Goal: Task Accomplishment & Management: Use online tool/utility

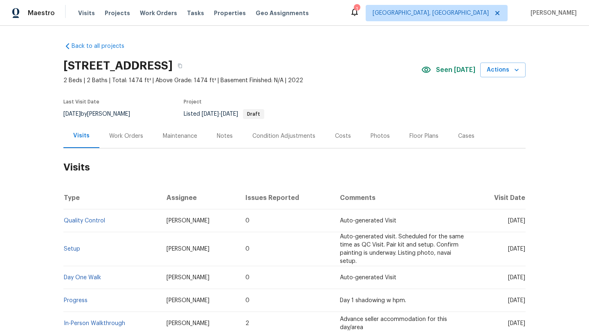
click at [185, 135] on div "Maintenance" at bounding box center [180, 136] width 34 height 8
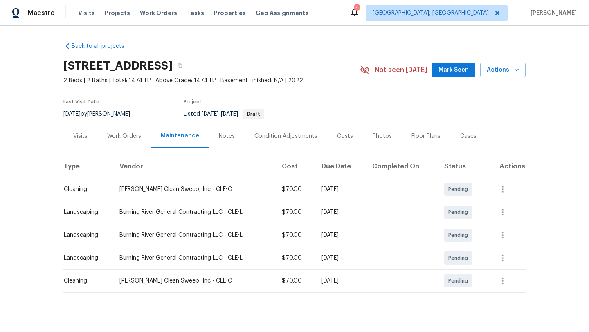
click at [452, 72] on span "Mark Seen" at bounding box center [454, 70] width 30 height 10
click at [77, 136] on div "Visits" at bounding box center [80, 136] width 14 height 8
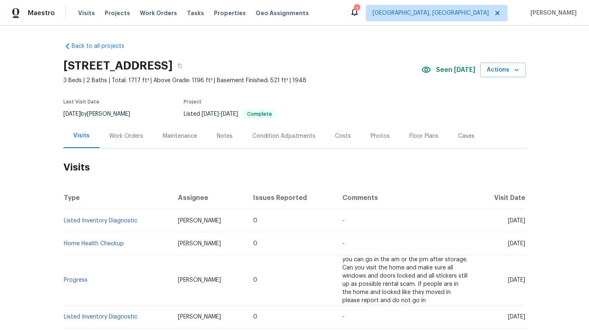
click at [167, 136] on div "Maintenance" at bounding box center [180, 136] width 34 height 8
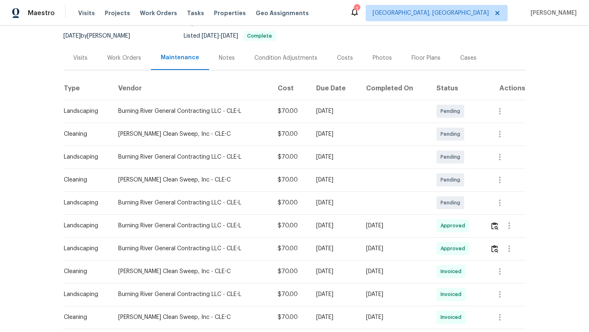
scroll to position [79, 0]
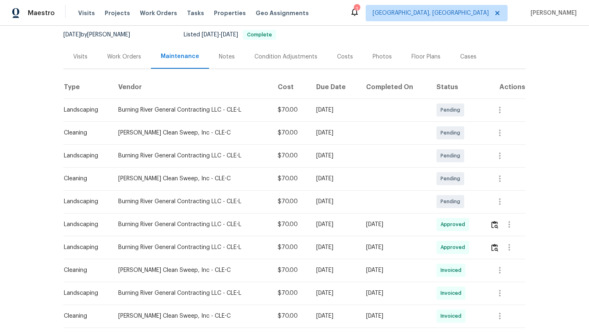
click at [83, 54] on div "Visits" at bounding box center [80, 57] width 14 height 8
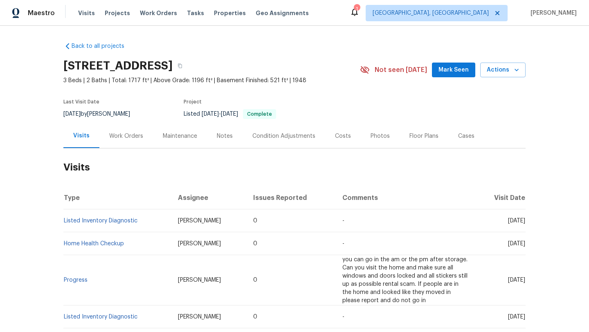
click at [444, 69] on span "Mark Seen" at bounding box center [454, 70] width 30 height 10
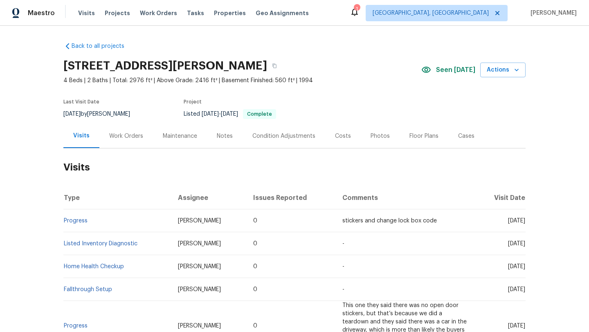
click at [129, 139] on div "Work Orders" at bounding box center [126, 136] width 34 height 8
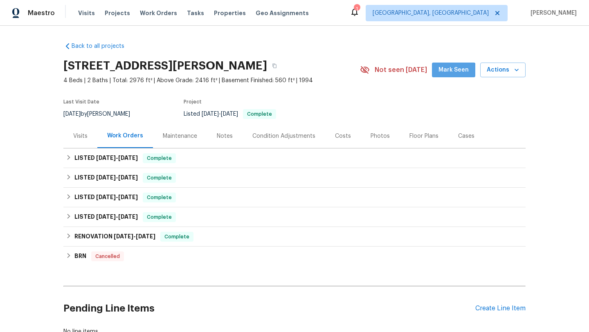
click at [454, 75] on button "Mark Seen" at bounding box center [453, 70] width 43 height 15
click at [166, 135] on div "Maintenance" at bounding box center [180, 136] width 34 height 8
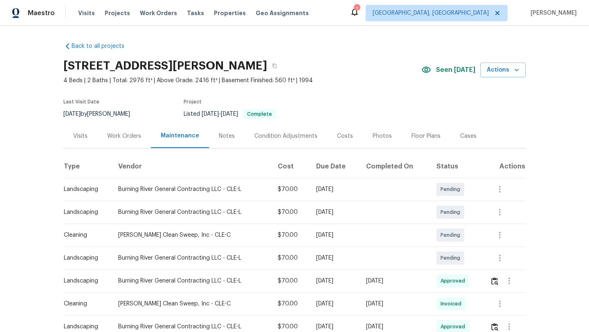
click at [77, 135] on div "Visits" at bounding box center [80, 136] width 14 height 8
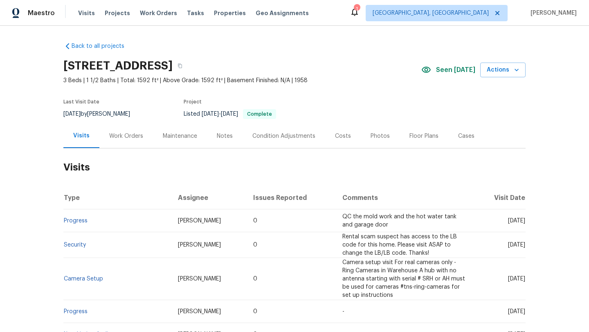
click at [125, 136] on div "Work Orders" at bounding box center [126, 136] width 34 height 8
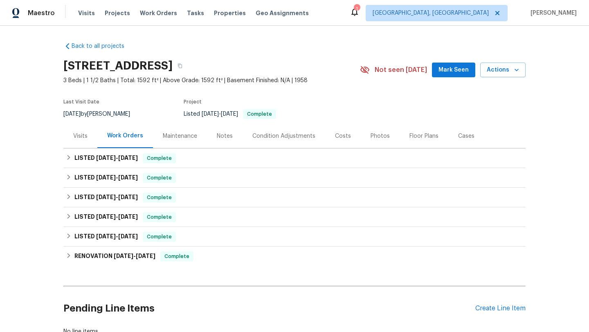
click at [167, 139] on div "Maintenance" at bounding box center [180, 136] width 34 height 8
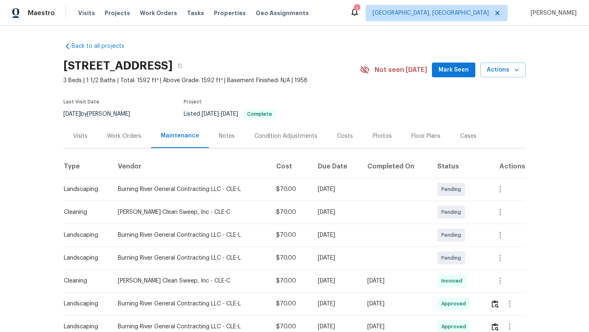
click at [460, 68] on span "Mark Seen" at bounding box center [454, 70] width 30 height 10
click at [74, 135] on div "Visits" at bounding box center [80, 136] width 14 height 8
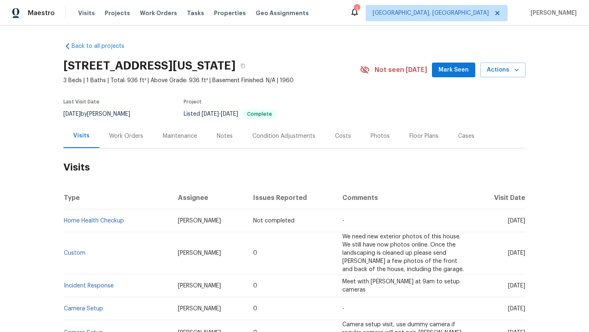
click at [182, 135] on div "Maintenance" at bounding box center [180, 136] width 34 height 8
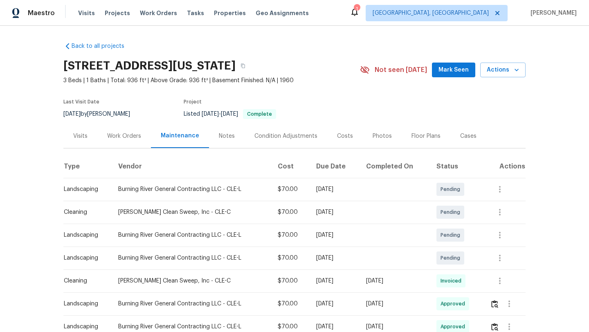
click at [454, 73] on span "Mark Seen" at bounding box center [454, 70] width 30 height 10
click at [81, 131] on div "Visits" at bounding box center [80, 136] width 34 height 24
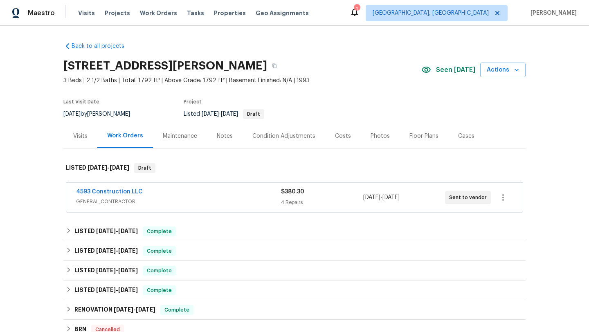
click at [172, 139] on div "Maintenance" at bounding box center [180, 136] width 34 height 8
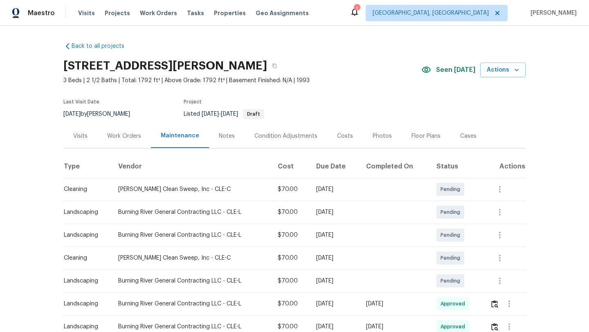
click at [80, 135] on div "Visits" at bounding box center [80, 136] width 14 height 8
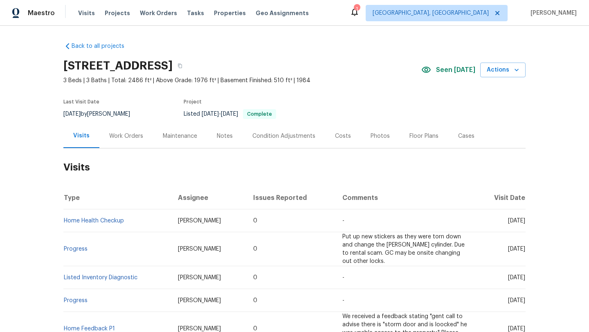
click at [170, 138] on div "Maintenance" at bounding box center [180, 136] width 34 height 8
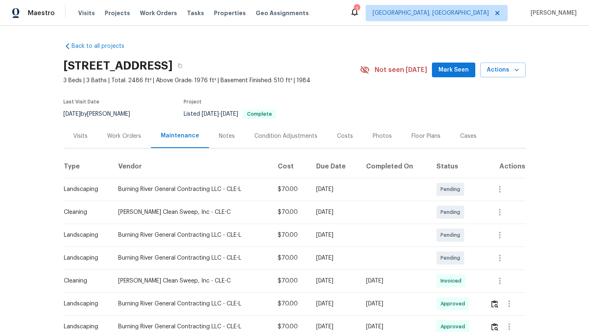
click at [74, 138] on div "Visits" at bounding box center [80, 136] width 14 height 8
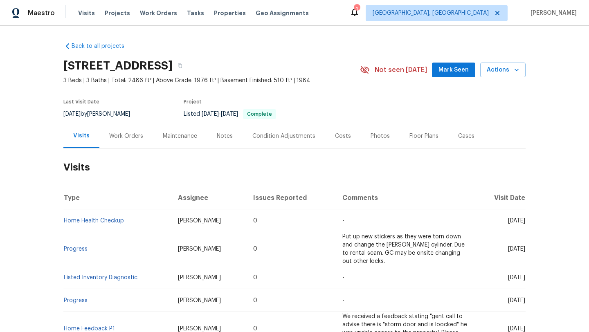
click at [468, 68] on span "Mark Seen" at bounding box center [454, 70] width 30 height 10
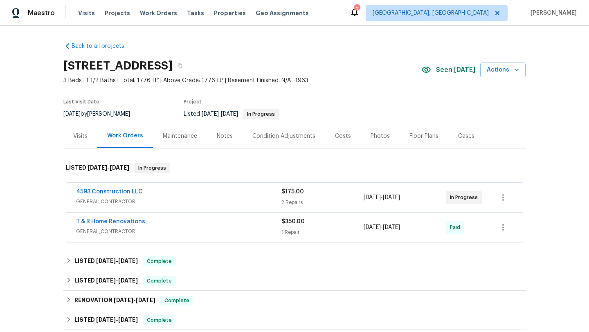
click at [83, 134] on div "Visits" at bounding box center [80, 136] width 14 height 8
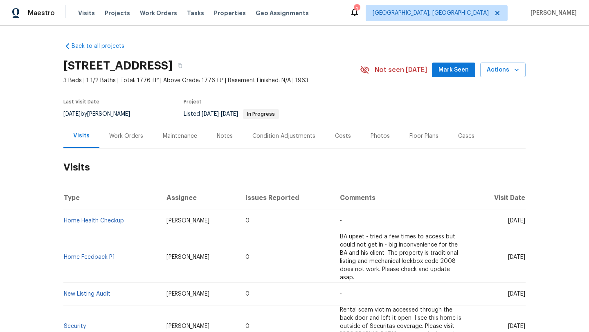
click at [469, 68] on span "Mark Seen" at bounding box center [454, 70] width 30 height 10
click at [119, 138] on div "Work Orders" at bounding box center [126, 136] width 34 height 8
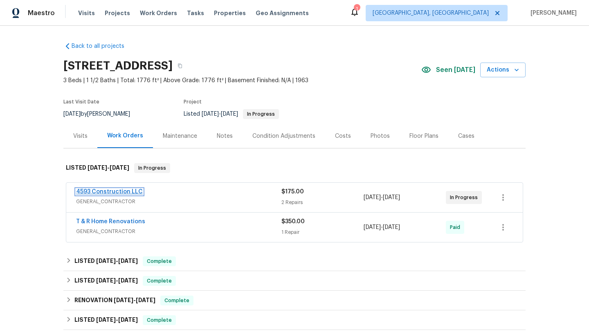
click at [101, 192] on link "4593 Construction LLC" at bounding box center [109, 192] width 67 height 6
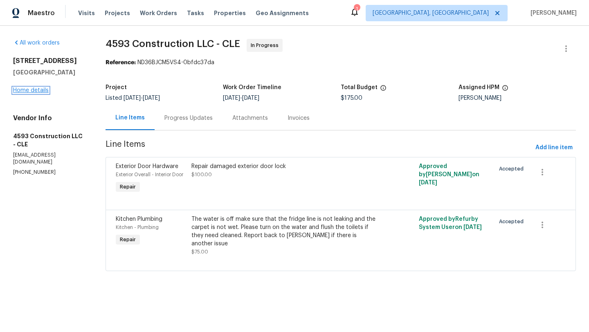
click at [26, 92] on link "Home details" at bounding box center [31, 91] width 36 height 6
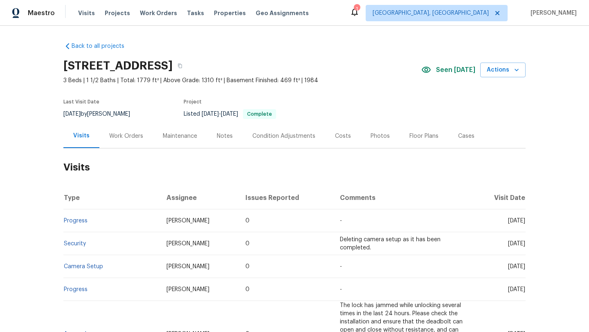
click at [124, 134] on div "Work Orders" at bounding box center [126, 136] width 34 height 8
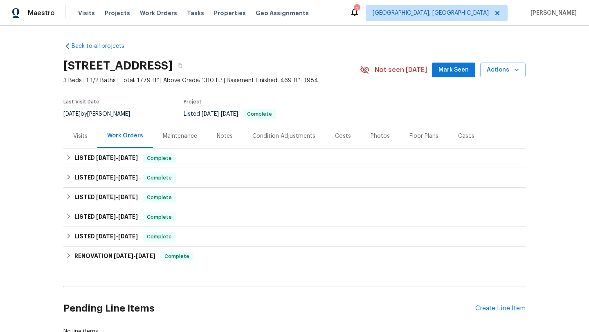
click at [165, 132] on div "Maintenance" at bounding box center [180, 136] width 34 height 8
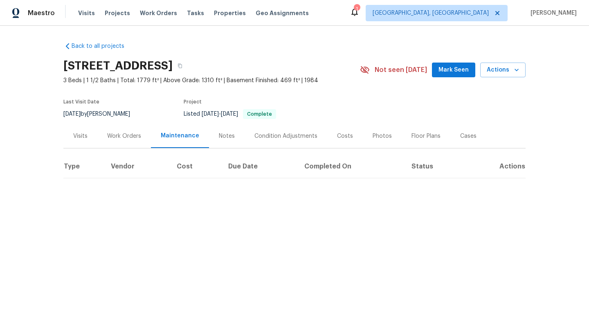
click at [456, 71] on span "Mark Seen" at bounding box center [454, 70] width 30 height 10
click at [435, 73] on button "Mark Seen" at bounding box center [453, 70] width 43 height 15
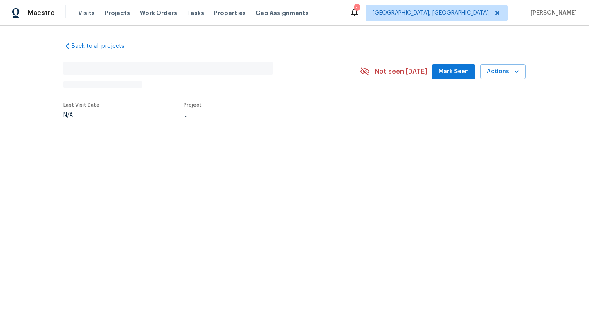
click at [447, 74] on span "Mark Seen" at bounding box center [454, 72] width 30 height 10
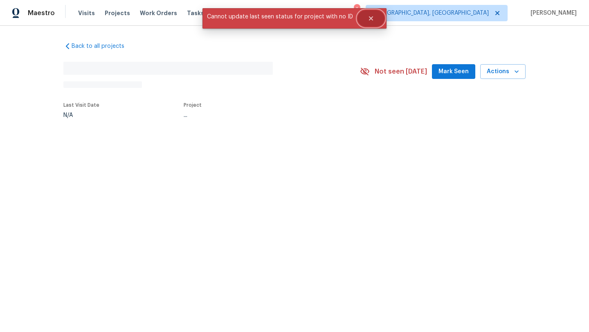
click at [362, 21] on button "Close" at bounding box center [371, 18] width 27 height 16
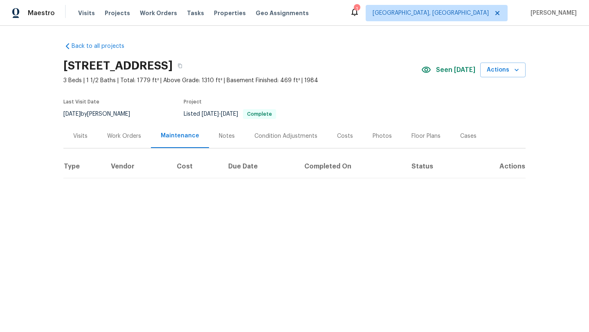
click at [84, 138] on div "Visits" at bounding box center [80, 136] width 14 height 8
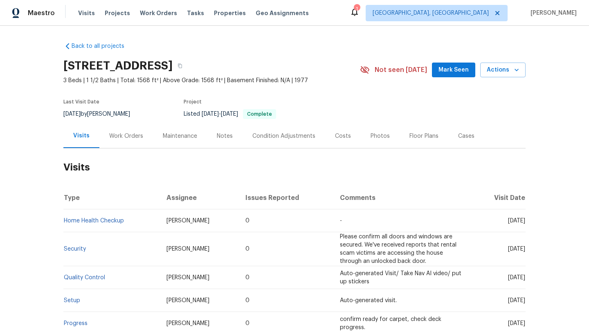
click at [467, 71] on span "Mark Seen" at bounding box center [454, 70] width 30 height 10
click at [138, 136] on div "Work Orders" at bounding box center [126, 136] width 34 height 8
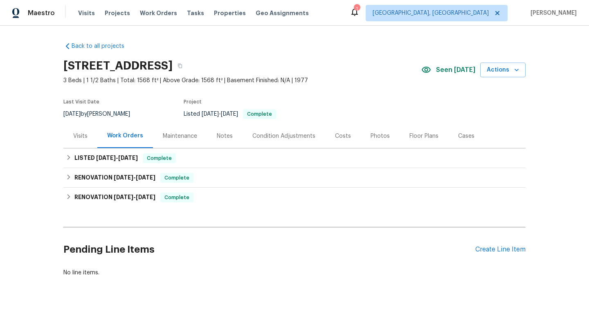
click at [180, 135] on div "Maintenance" at bounding box center [180, 136] width 34 height 8
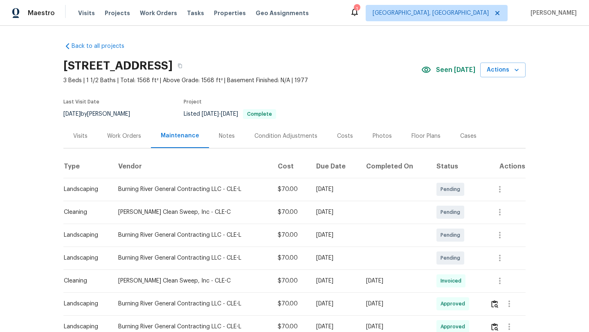
click at [82, 139] on div "Visits" at bounding box center [80, 136] width 14 height 8
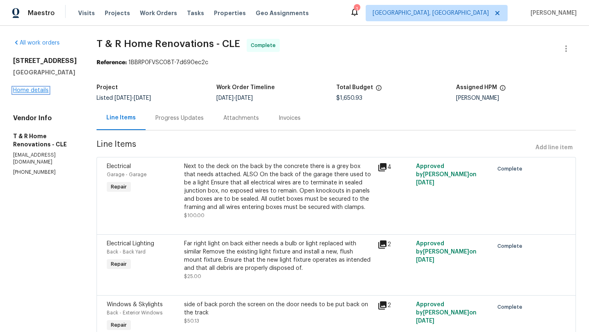
click at [41, 88] on link "Home details" at bounding box center [31, 91] width 36 height 6
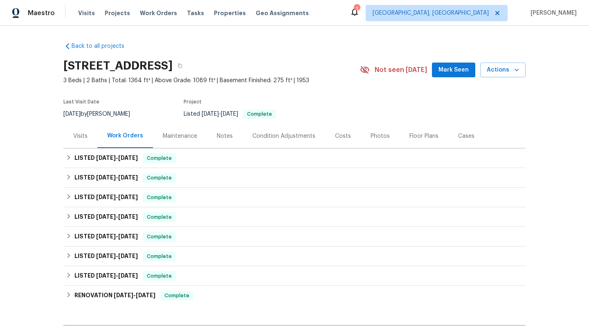
click at [82, 136] on div "Visits" at bounding box center [80, 136] width 14 height 8
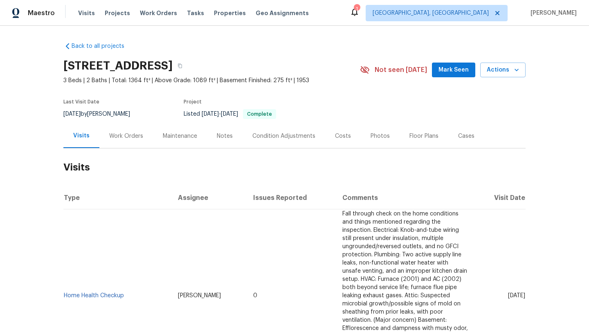
click at [166, 135] on div "Maintenance" at bounding box center [180, 136] width 34 height 8
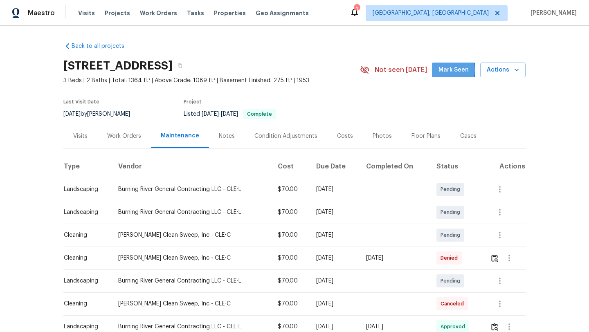
click at [444, 70] on span "Mark Seen" at bounding box center [454, 70] width 30 height 10
click at [498, 261] on img "button" at bounding box center [494, 259] width 7 height 8
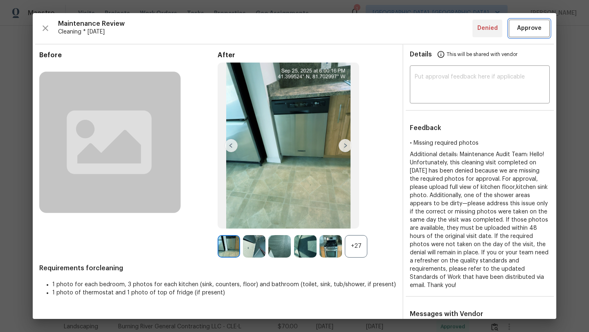
click at [525, 27] on span "Approve" at bounding box center [529, 28] width 25 height 10
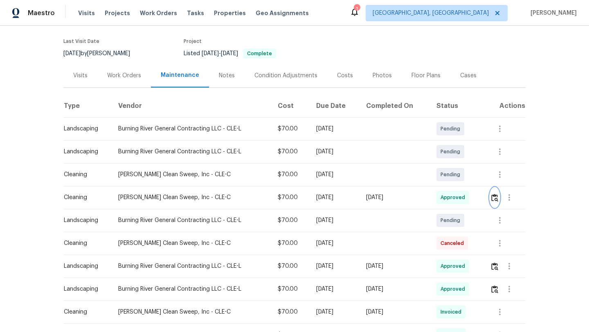
scroll to position [63, 0]
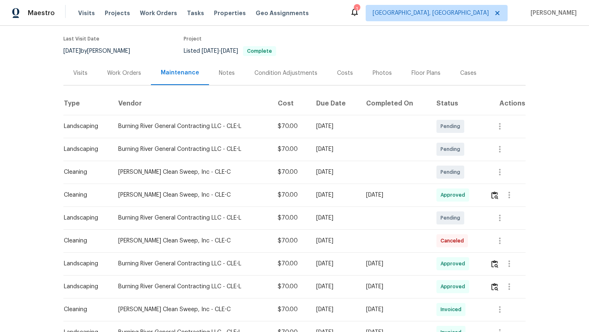
click at [82, 73] on div "Visits" at bounding box center [80, 73] width 14 height 8
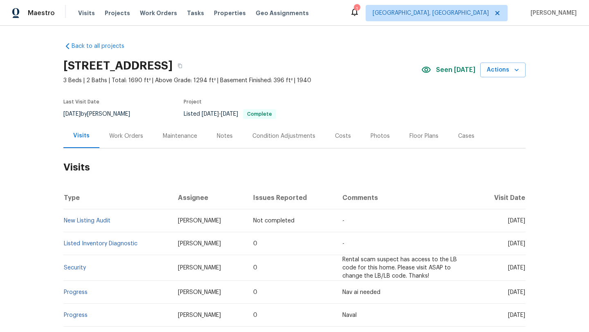
click at [126, 139] on div "Work Orders" at bounding box center [126, 136] width 34 height 8
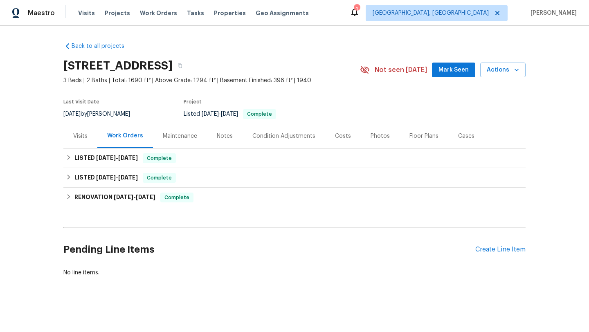
click at [168, 133] on div "Maintenance" at bounding box center [180, 136] width 34 height 8
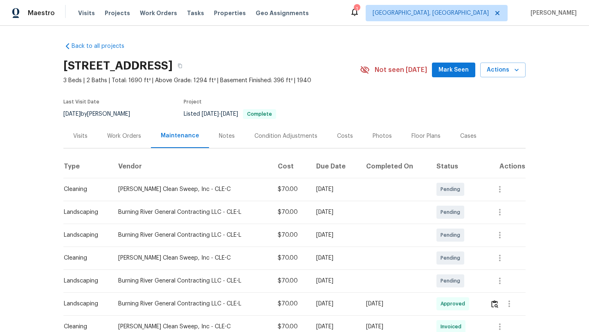
click at [85, 133] on div "Visits" at bounding box center [80, 136] width 14 height 8
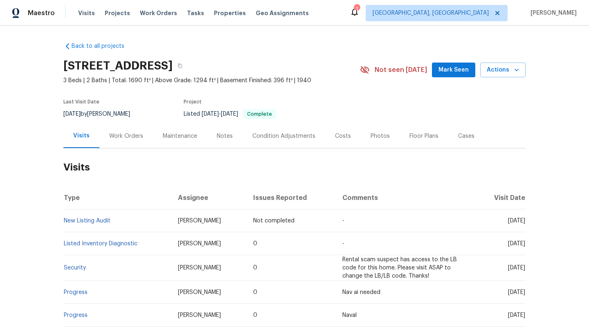
click at [457, 72] on span "Mark Seen" at bounding box center [454, 70] width 30 height 10
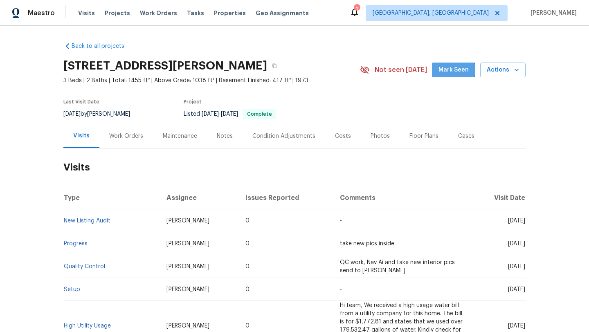
click at [449, 70] on span "Mark Seen" at bounding box center [454, 70] width 30 height 10
click at [169, 136] on div "Maintenance" at bounding box center [180, 136] width 34 height 8
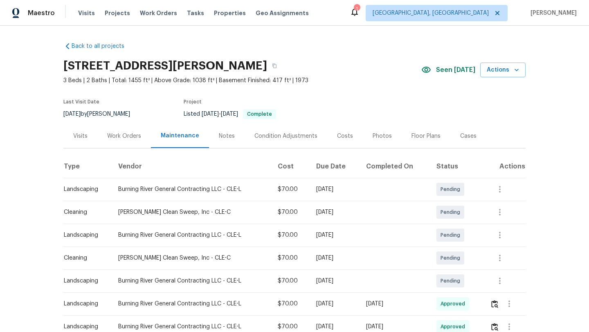
click at [77, 137] on div "Visits" at bounding box center [80, 136] width 14 height 8
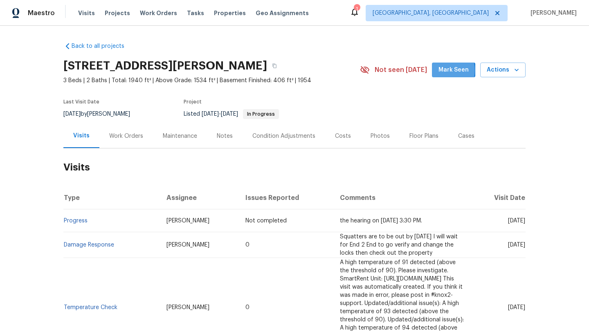
click at [440, 70] on button "Mark Seen" at bounding box center [453, 70] width 43 height 15
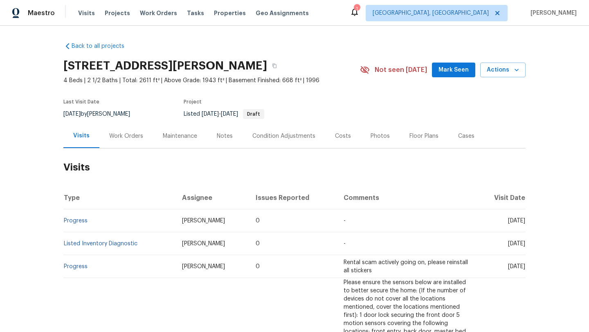
click at [460, 72] on span "Mark Seen" at bounding box center [454, 70] width 30 height 10
click at [141, 139] on div "Work Orders" at bounding box center [126, 136] width 54 height 24
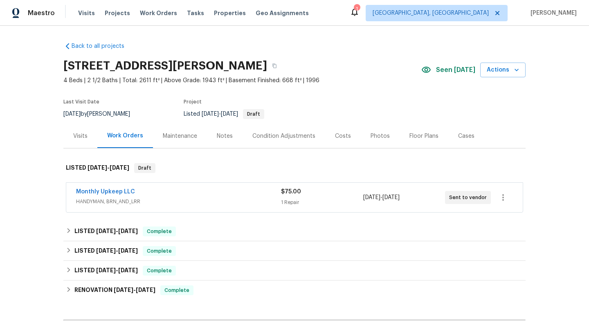
click at [176, 135] on div "Maintenance" at bounding box center [180, 136] width 34 height 8
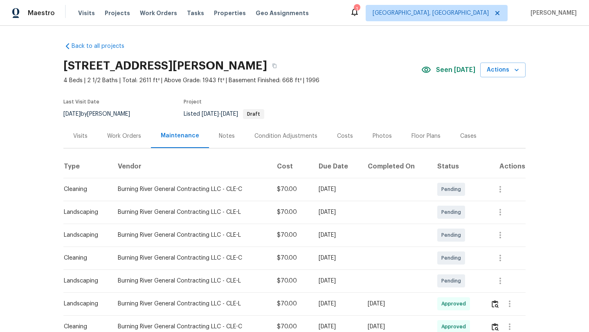
click at [79, 136] on div "Visits" at bounding box center [80, 136] width 14 height 8
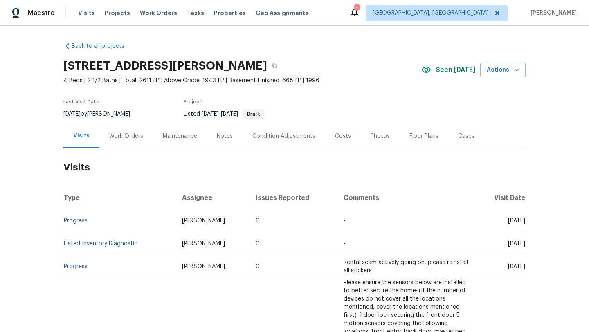
click at [121, 134] on div "Work Orders" at bounding box center [126, 136] width 34 height 8
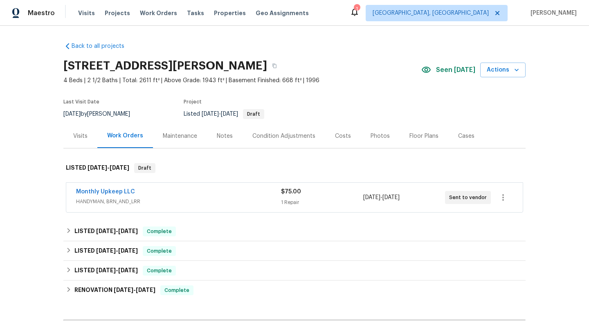
click at [78, 133] on div "Visits" at bounding box center [80, 136] width 14 height 8
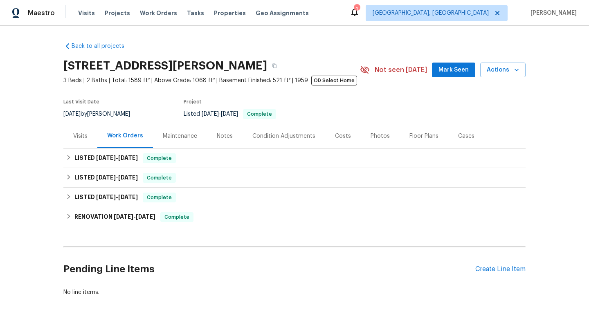
click at [169, 133] on div "Maintenance" at bounding box center [180, 136] width 34 height 8
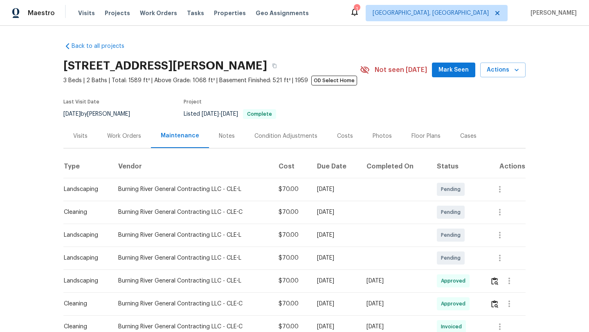
click at [465, 63] on button "Mark Seen" at bounding box center [453, 70] width 43 height 15
click at [81, 134] on div "Visits" at bounding box center [80, 136] width 14 height 8
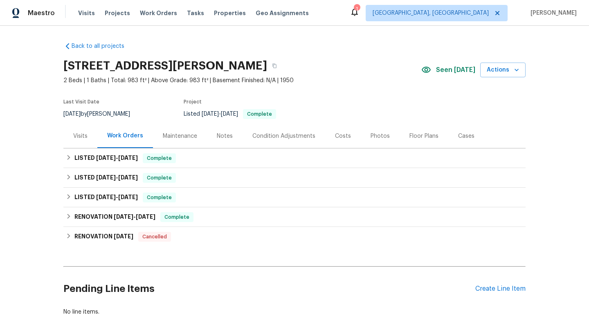
click at [170, 132] on div "Maintenance" at bounding box center [180, 136] width 34 height 8
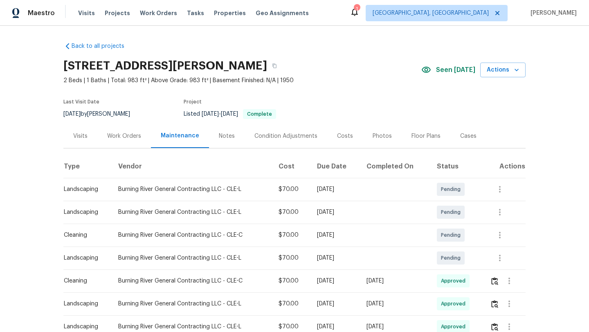
click at [80, 138] on div "Visits" at bounding box center [80, 136] width 14 height 8
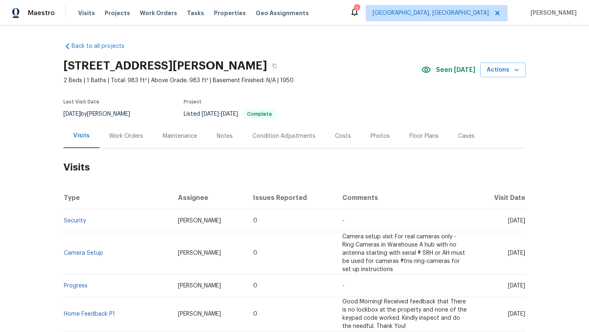
click at [127, 133] on div "Work Orders" at bounding box center [126, 136] width 34 height 8
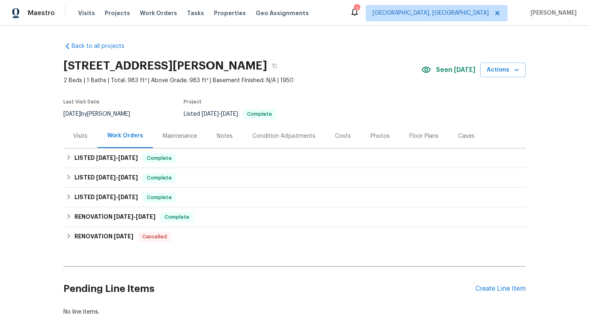
click at [86, 134] on div "Visits" at bounding box center [80, 136] width 14 height 8
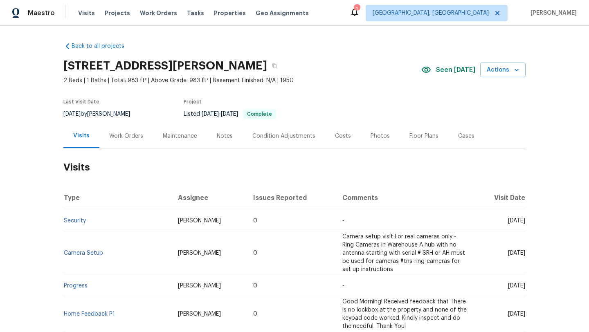
click at [348, 133] on div "Costs" at bounding box center [343, 136] width 36 height 24
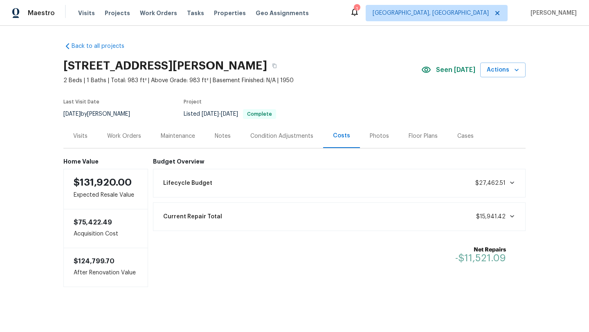
click at [84, 134] on div "Visits" at bounding box center [80, 136] width 14 height 8
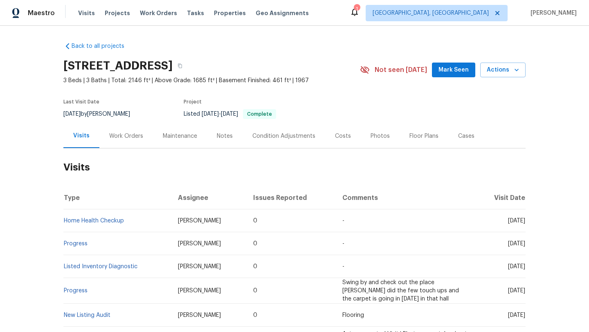
click at [126, 135] on div "Work Orders" at bounding box center [126, 136] width 34 height 8
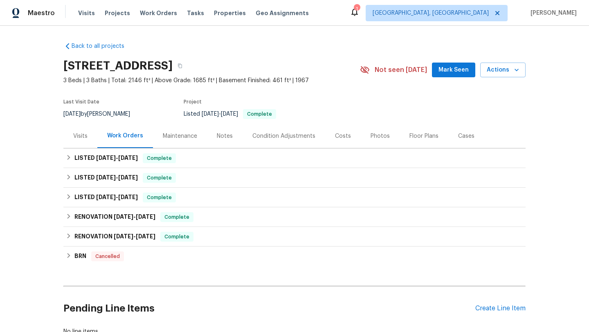
click at [86, 134] on div "Visits" at bounding box center [80, 136] width 14 height 8
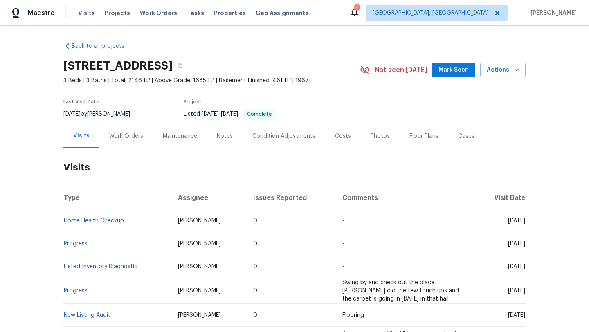
click at [458, 70] on span "Mark Seen" at bounding box center [454, 70] width 30 height 10
click at [169, 140] on div "Maintenance" at bounding box center [180, 136] width 54 height 24
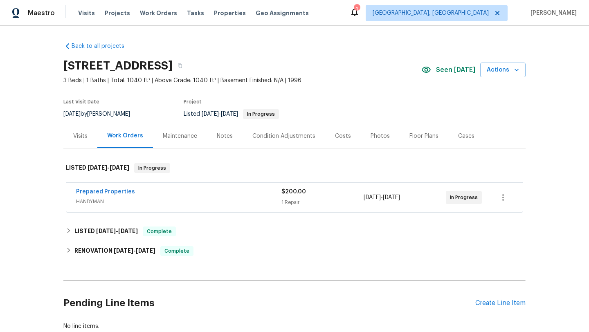
click at [166, 138] on div "Maintenance" at bounding box center [180, 136] width 34 height 8
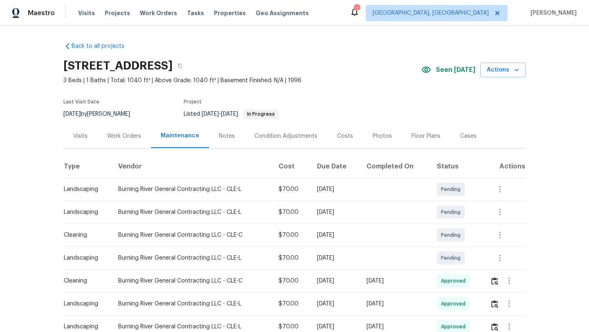
click at [114, 138] on div "Work Orders" at bounding box center [124, 136] width 34 height 8
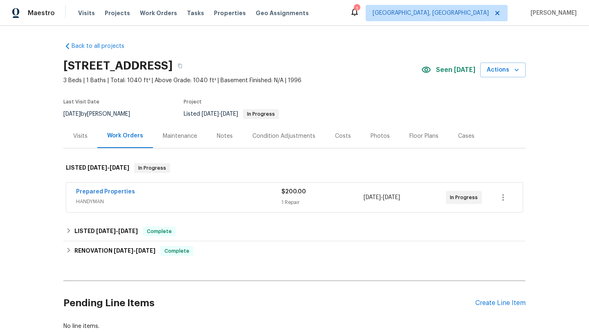
click at [80, 134] on div "Visits" at bounding box center [80, 136] width 14 height 8
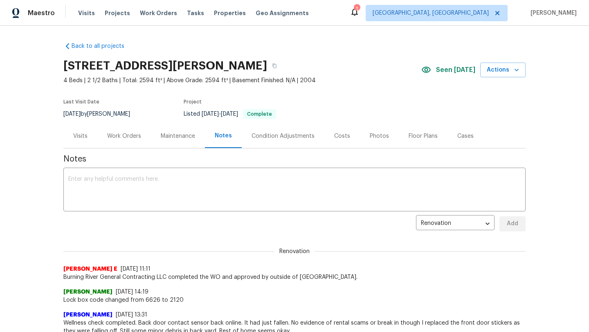
click at [131, 137] on div "Work Orders" at bounding box center [124, 136] width 34 height 8
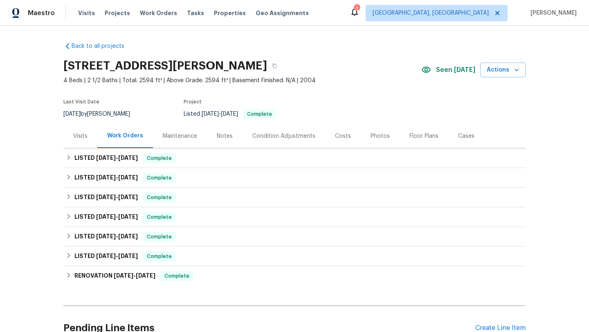
click at [173, 134] on div "Maintenance" at bounding box center [180, 136] width 34 height 8
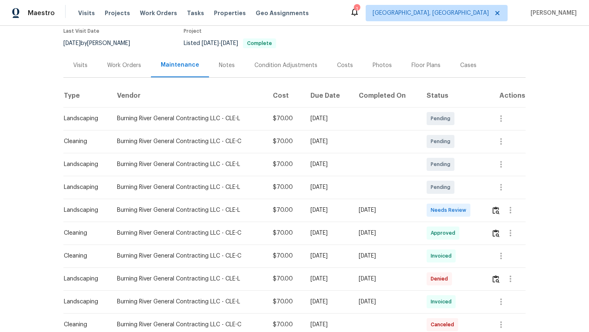
scroll to position [84, 0]
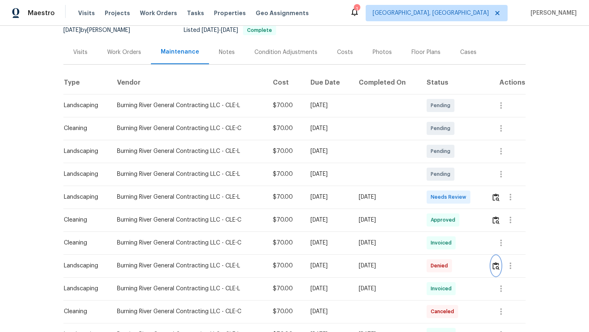
click at [498, 264] on img "button" at bounding box center [496, 266] width 7 height 8
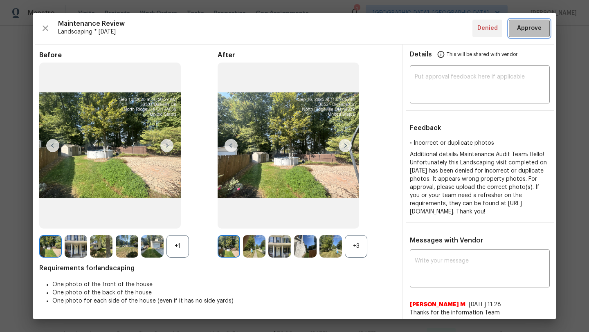
click at [537, 34] on button "Approve" at bounding box center [529, 29] width 41 height 18
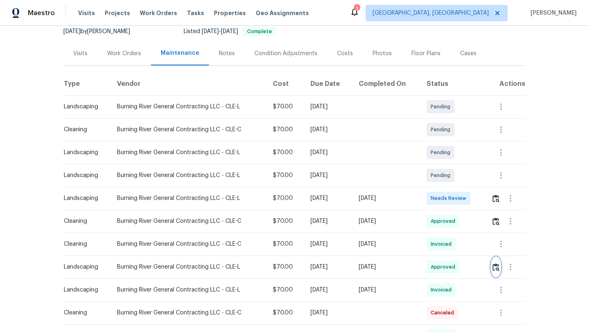
scroll to position [90, 0]
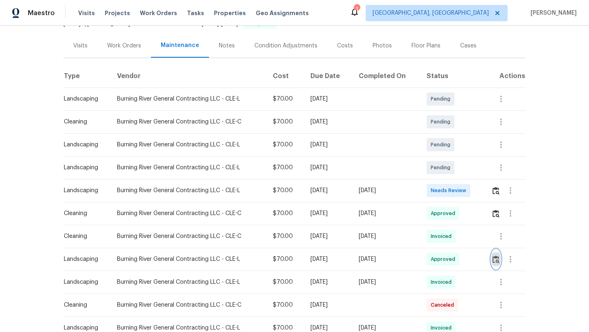
click at [497, 260] on img "button" at bounding box center [496, 260] width 7 height 8
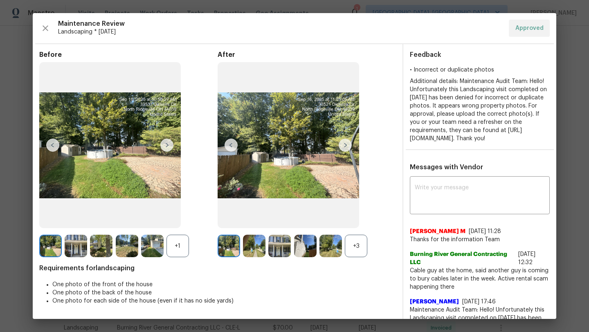
click at [284, 247] on img at bounding box center [279, 246] width 23 height 23
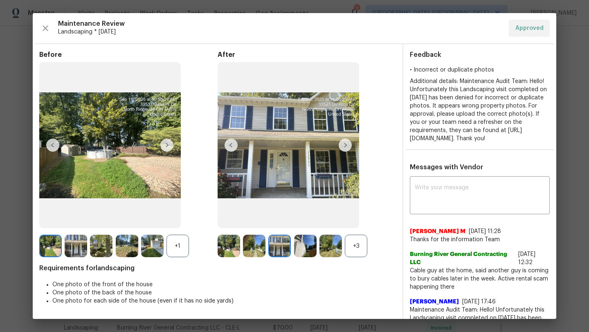
click at [313, 246] on img at bounding box center [305, 246] width 23 height 23
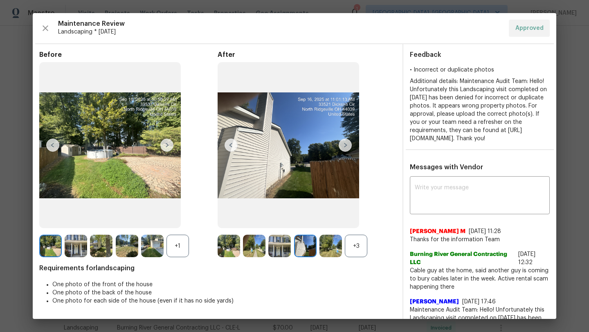
click at [330, 248] on img at bounding box center [331, 246] width 23 height 23
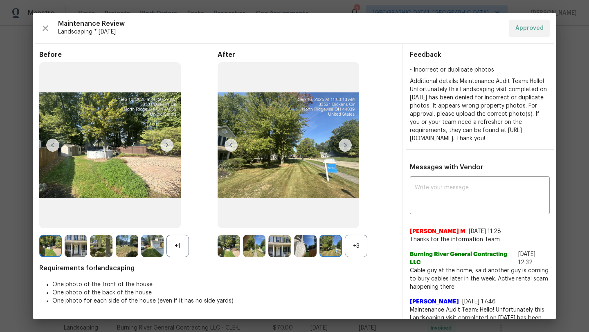
click at [228, 248] on img at bounding box center [229, 246] width 23 height 23
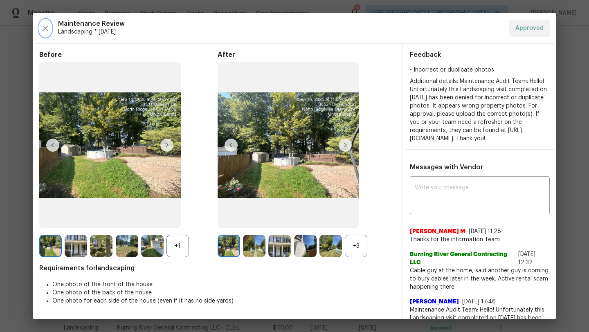
click at [48, 32] on icon "button" at bounding box center [46, 28] width 10 height 10
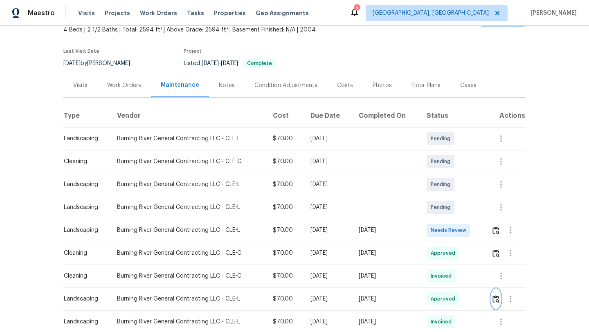
scroll to position [0, 0]
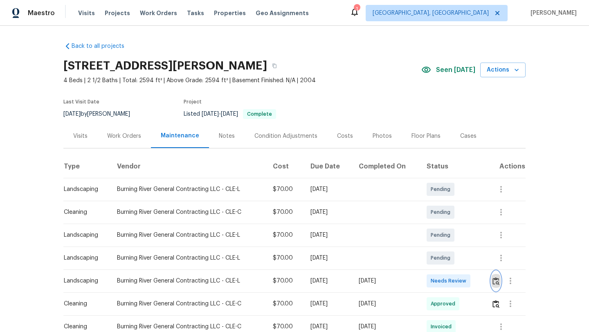
click at [500, 280] on img "button" at bounding box center [496, 281] width 7 height 8
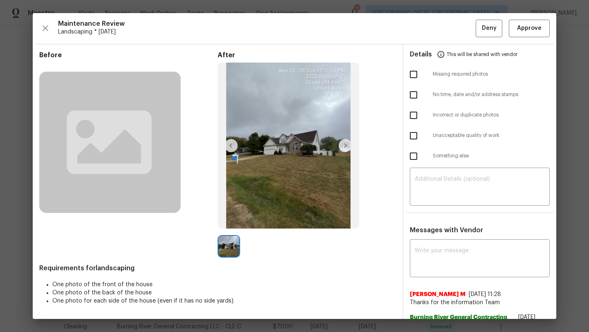
click at [347, 143] on img at bounding box center [345, 145] width 13 height 13
click at [529, 32] on span "Approve" at bounding box center [529, 28] width 25 height 10
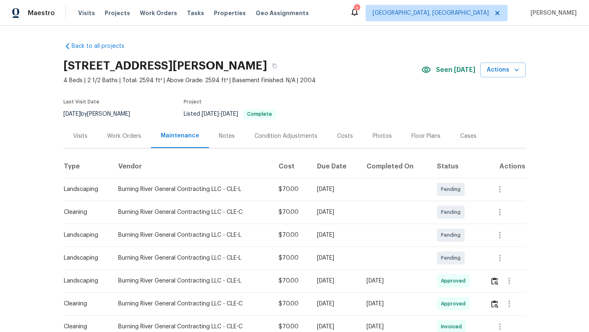
click at [72, 134] on div "Visits" at bounding box center [80, 136] width 34 height 24
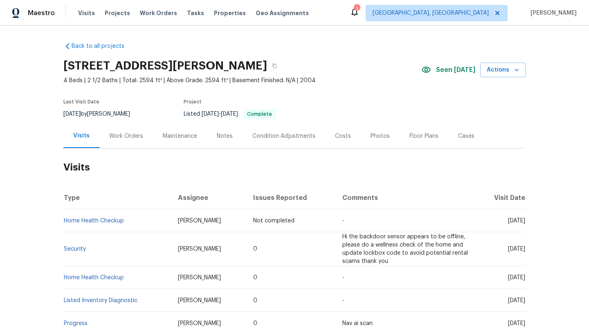
click at [173, 137] on div "Maintenance" at bounding box center [180, 136] width 34 height 8
